Goal: Task Accomplishment & Management: Manage account settings

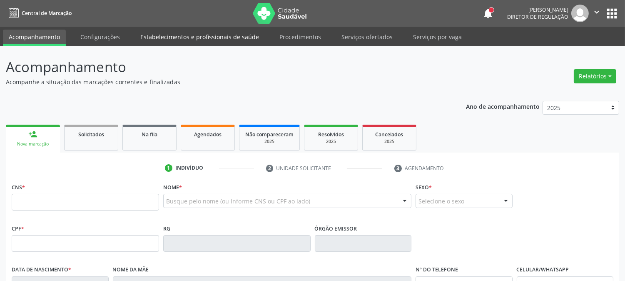
click at [167, 32] on link "Estabelecimentos e profissionais de saúde" at bounding box center [200, 37] width 130 height 15
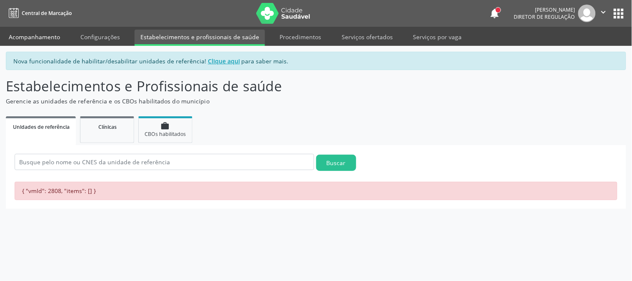
click at [43, 38] on link "Acompanhamento" at bounding box center [34, 37] width 63 height 15
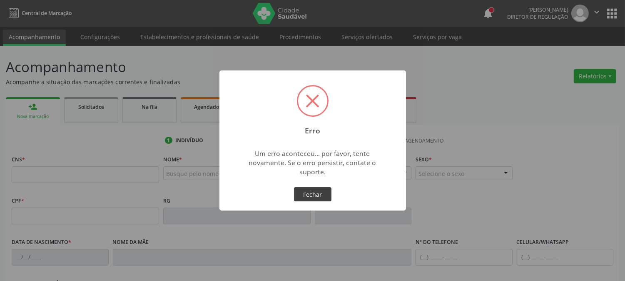
click at [303, 196] on button "Fechar" at bounding box center [313, 194] width 38 height 14
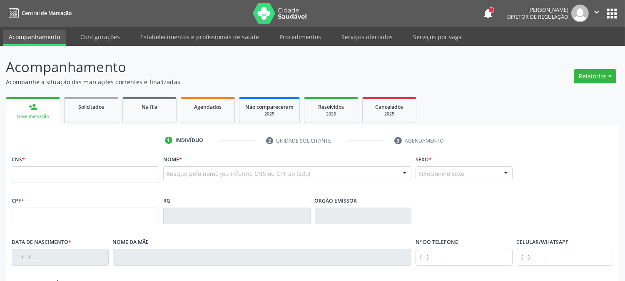
click at [598, 11] on icon "" at bounding box center [597, 12] width 9 height 9
click at [572, 55] on link "Sair" at bounding box center [576, 51] width 58 height 12
